Goal: Register for event/course

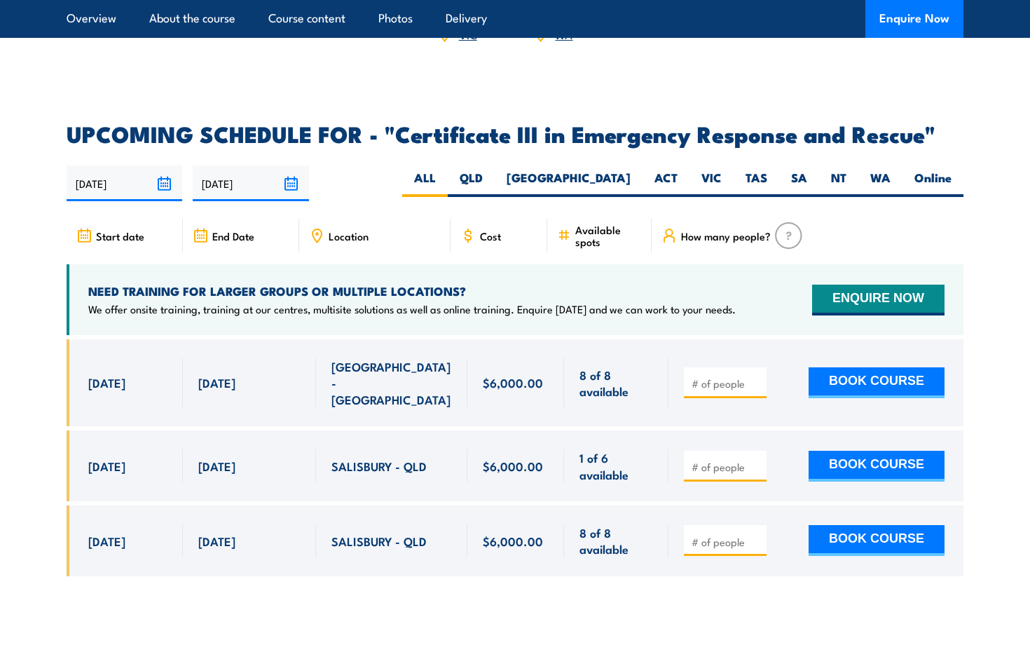
scroll to position [3182, 0]
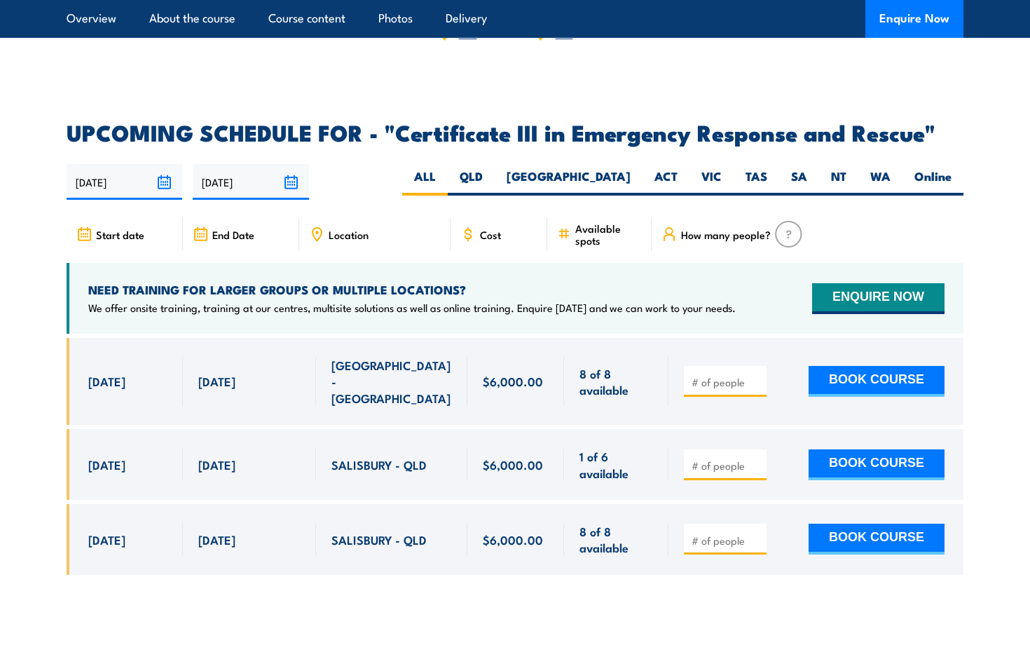
click at [526, 282] on h4 "NEED TRAINING FOR LARGER GROUPS OR MULTIPLE LOCATIONS?" at bounding box center [412, 289] width 648 height 15
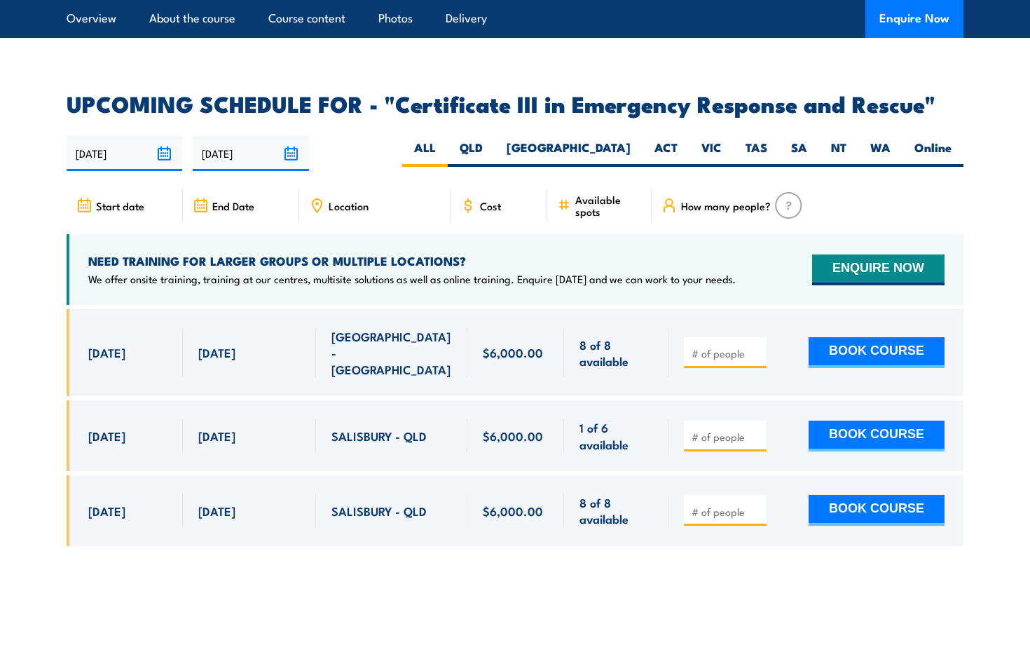
scroll to position [3203, 0]
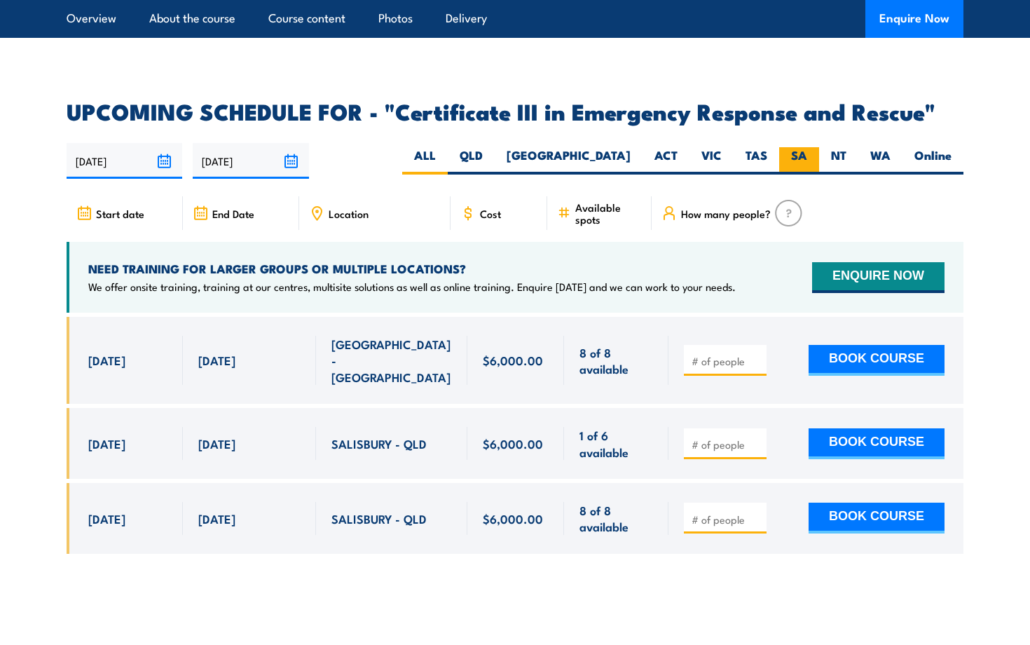
click at [792, 147] on label "SA" at bounding box center [799, 160] width 40 height 27
click at [807, 147] on input "SA" at bounding box center [811, 151] width 9 height 9
radio input "true"
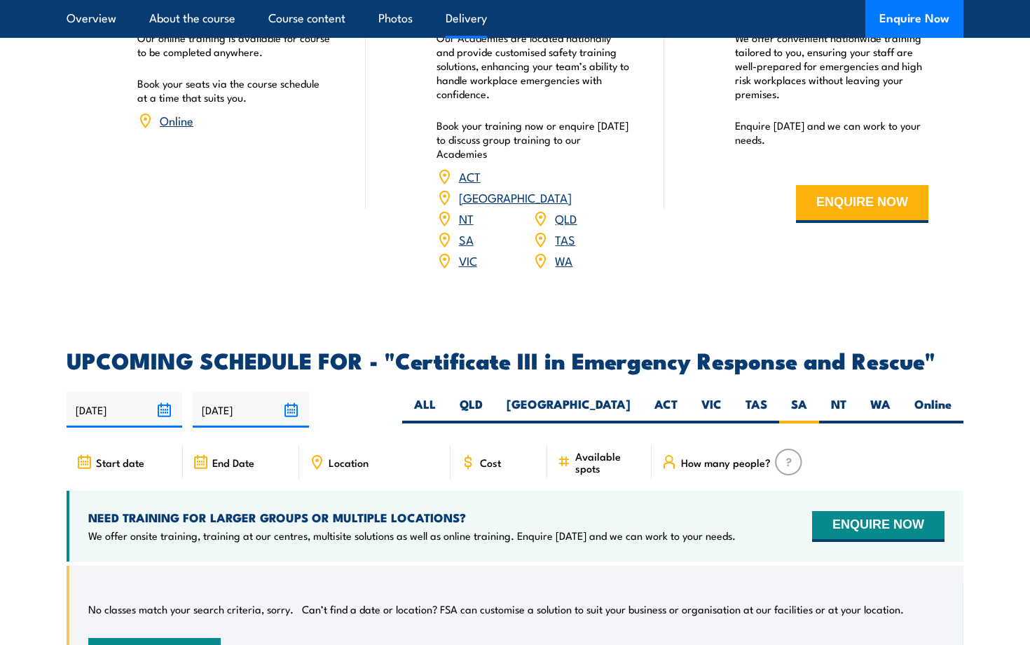
scroll to position [2970, 0]
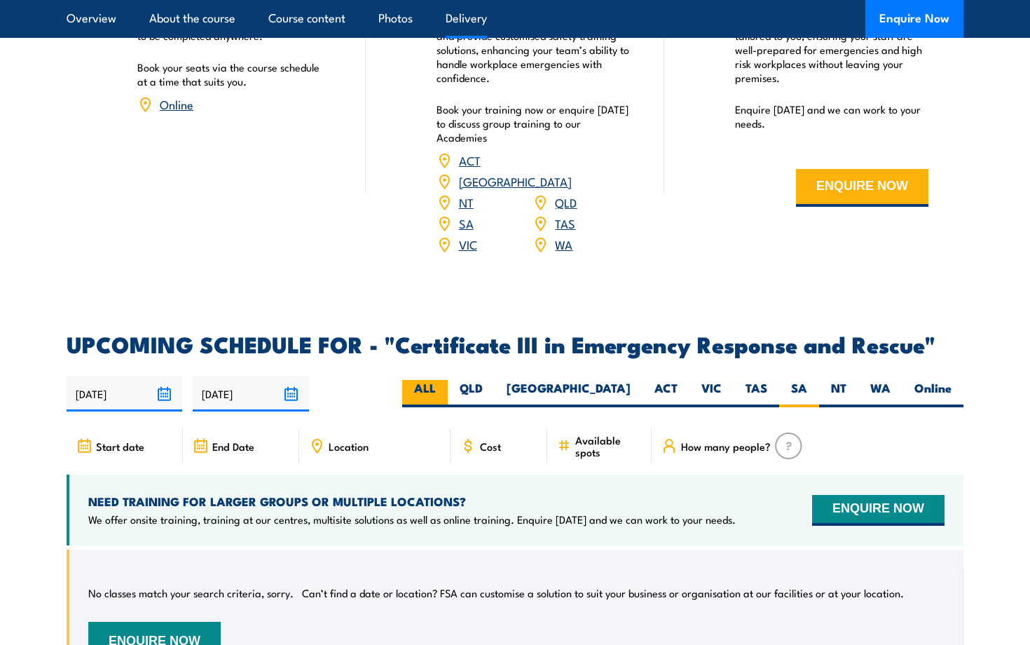
click at [448, 380] on label "ALL" at bounding box center [425, 393] width 46 height 27
click at [445, 380] on input "ALL" at bounding box center [440, 384] width 9 height 9
radio input "true"
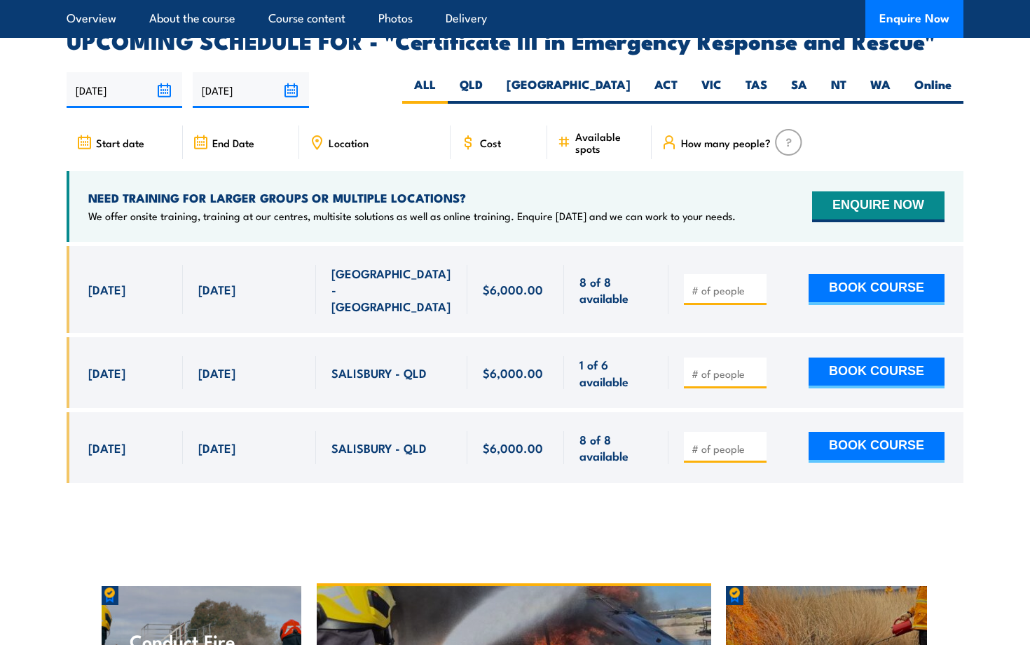
scroll to position [3277, 0]
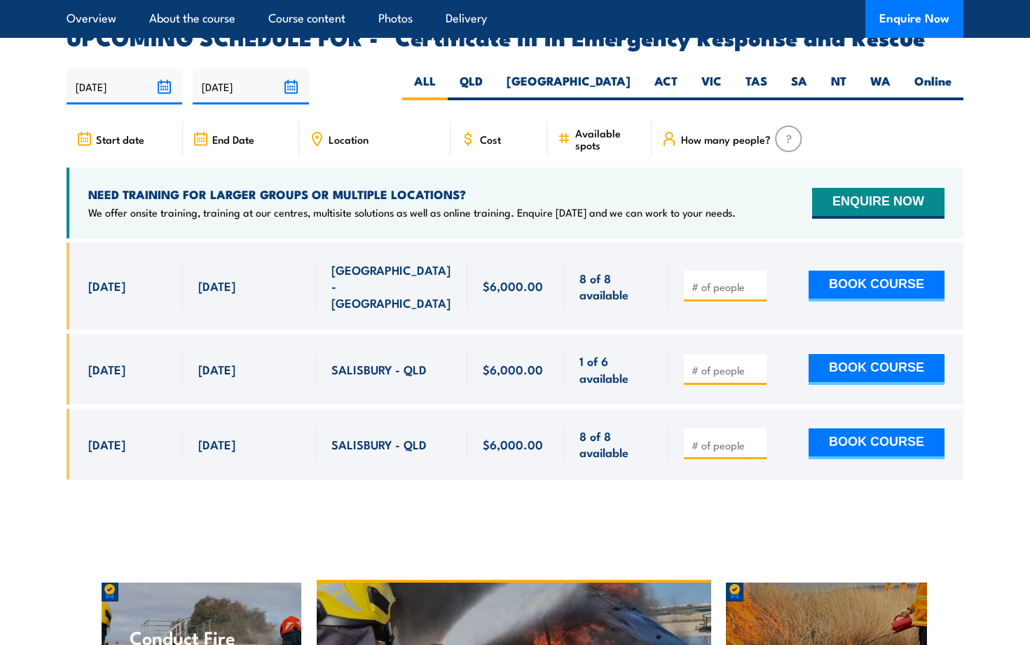
click at [699, 278] on span at bounding box center [725, 286] width 73 height 16
click at [699, 280] on input "number" at bounding box center [727, 287] width 70 height 14
click at [348, 361] on span "SALISBURY - QLD" at bounding box center [379, 369] width 95 height 16
drag, startPoint x: 348, startPoint y: 329, endPoint x: 333, endPoint y: 333, distance: 15.3
click at [333, 361] on span "SALISBURY - QLD" at bounding box center [379, 369] width 95 height 16
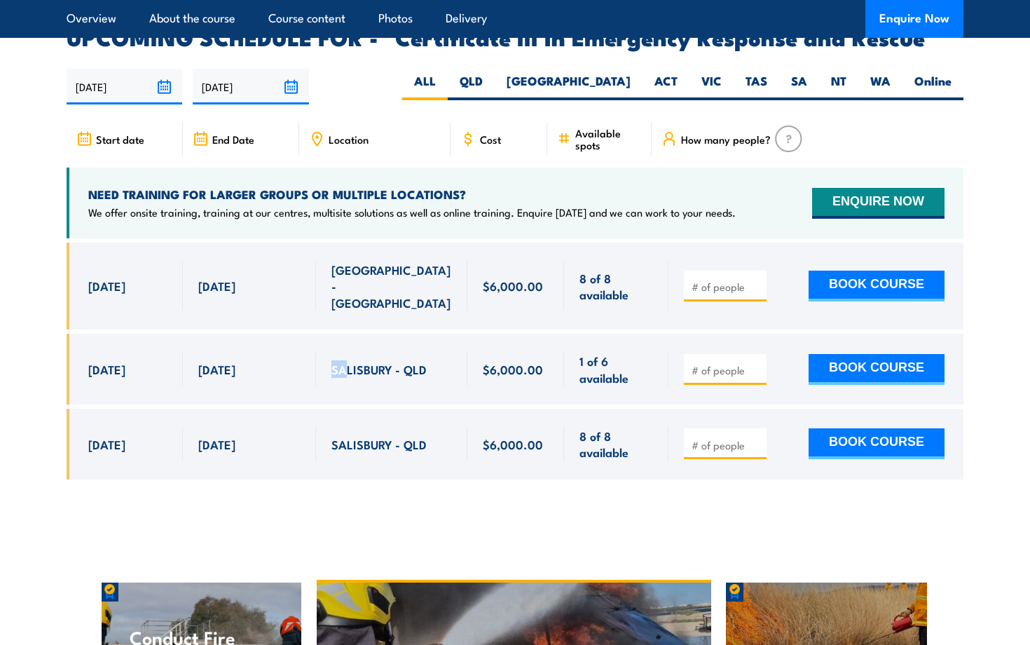
click at [333, 361] on span "SALISBURY - QLD" at bounding box center [379, 369] width 95 height 16
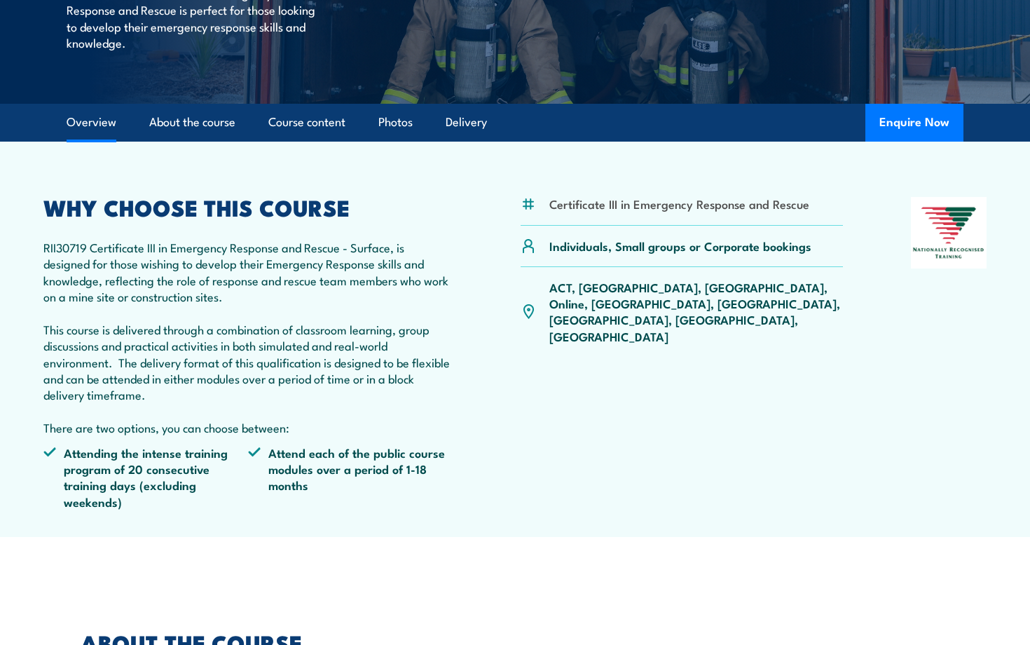
scroll to position [289, 0]
